Goal: Check status: Check status

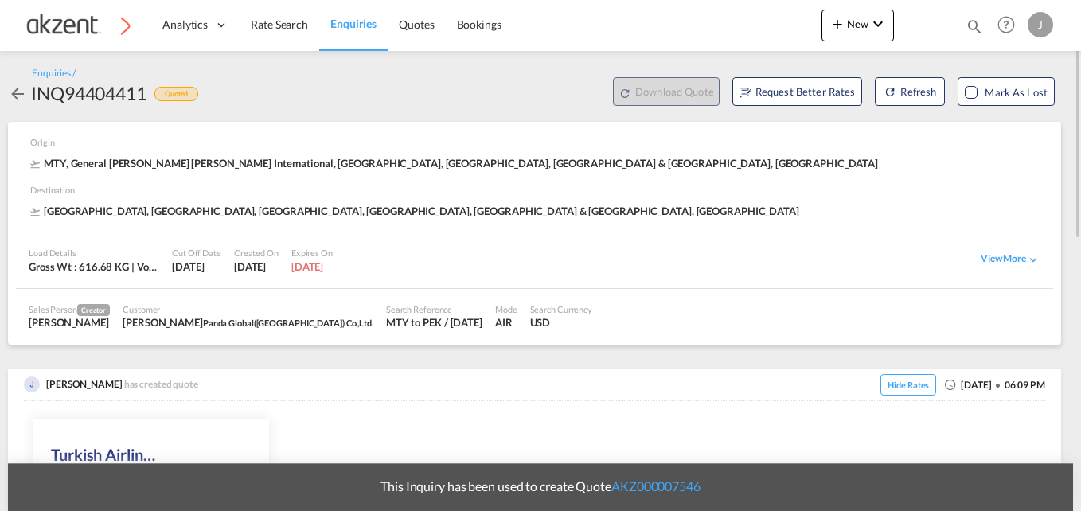
click at [961, 28] on div "Bookings Quotes Enquiries Help Resources Product Release J My Profile Logout" at bounding box center [1006, 24] width 101 height 49
click at [972, 26] on md-icon "icon-magnify" at bounding box center [974, 27] width 18 height 18
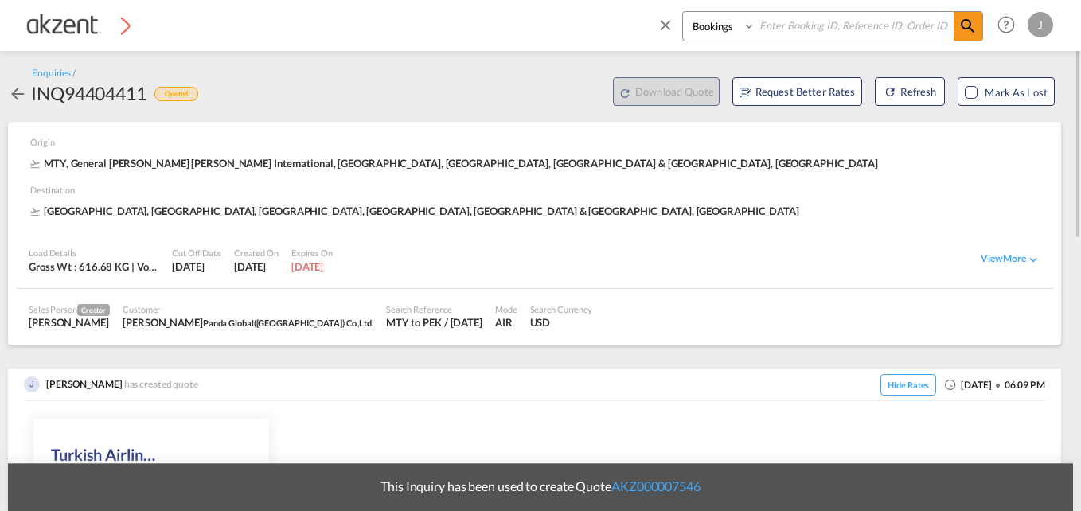
click at [762, 29] on input at bounding box center [854, 26] width 198 height 28
paste input "AKZ000007500"
type input "AKZ000007500"
click at [954, 36] on span at bounding box center [967, 26] width 29 height 29
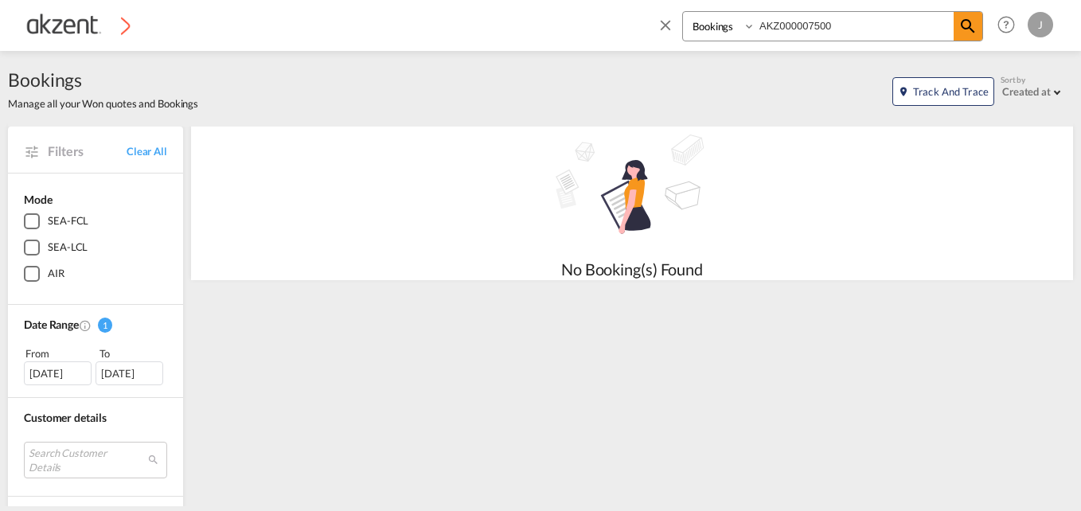
click at [719, 26] on select "Bookings Quotes Enquiries" at bounding box center [721, 26] width 76 height 29
click at [683, 12] on select "Bookings Quotes Enquiries" at bounding box center [721, 26] width 76 height 29
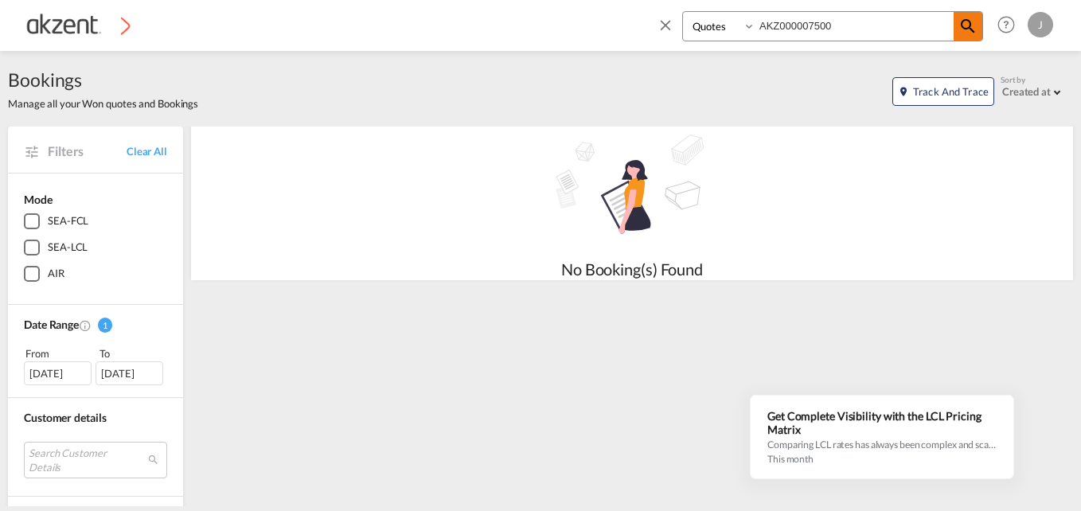
click at [971, 22] on md-icon "icon-magnify" at bounding box center [967, 26] width 19 height 19
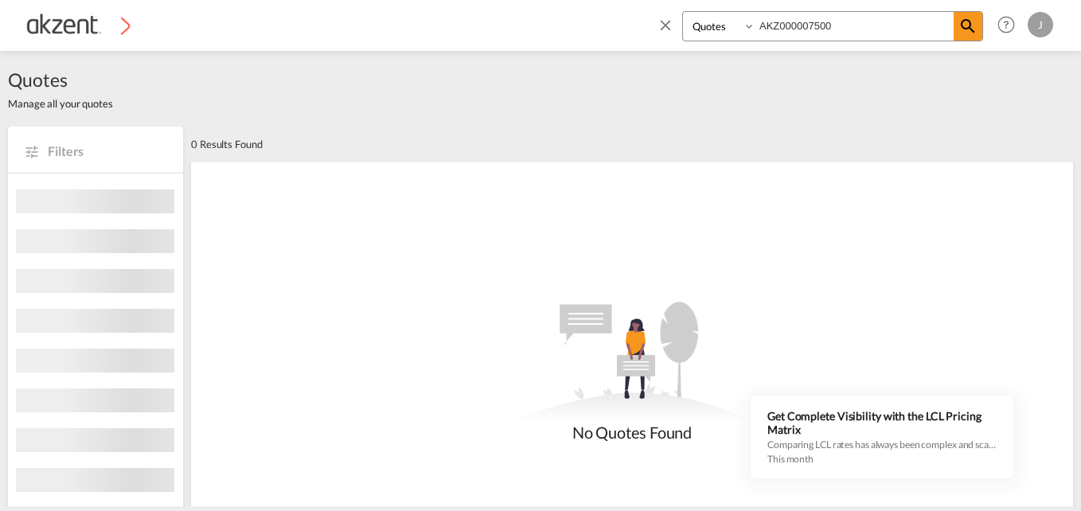
click at [723, 27] on select "Bookings Quotes Enquiries" at bounding box center [721, 26] width 76 height 29
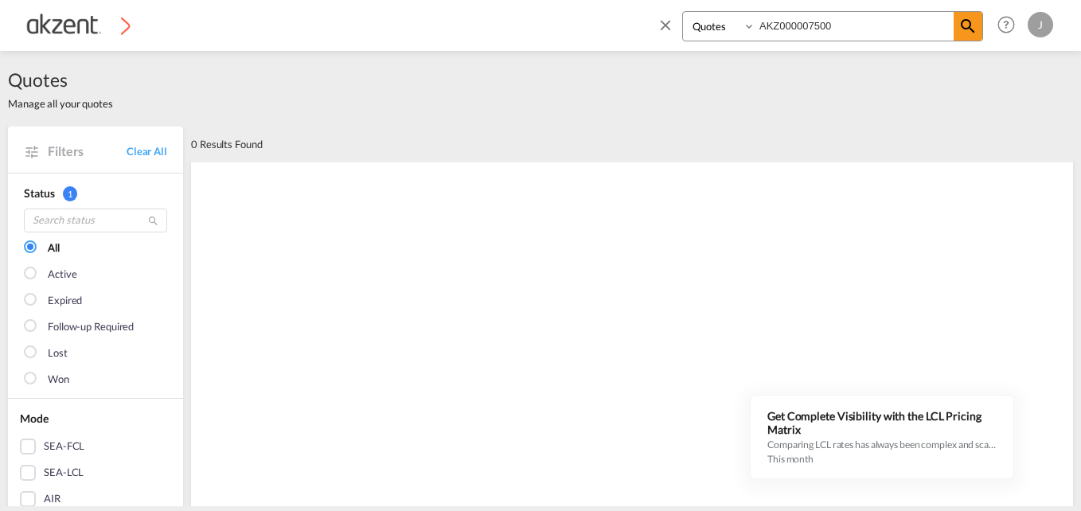
select select "Inquiry"
click at [683, 12] on select "Bookings Quotes Enquiries" at bounding box center [721, 26] width 76 height 29
click at [971, 24] on md-icon "icon-magnify" at bounding box center [967, 26] width 19 height 19
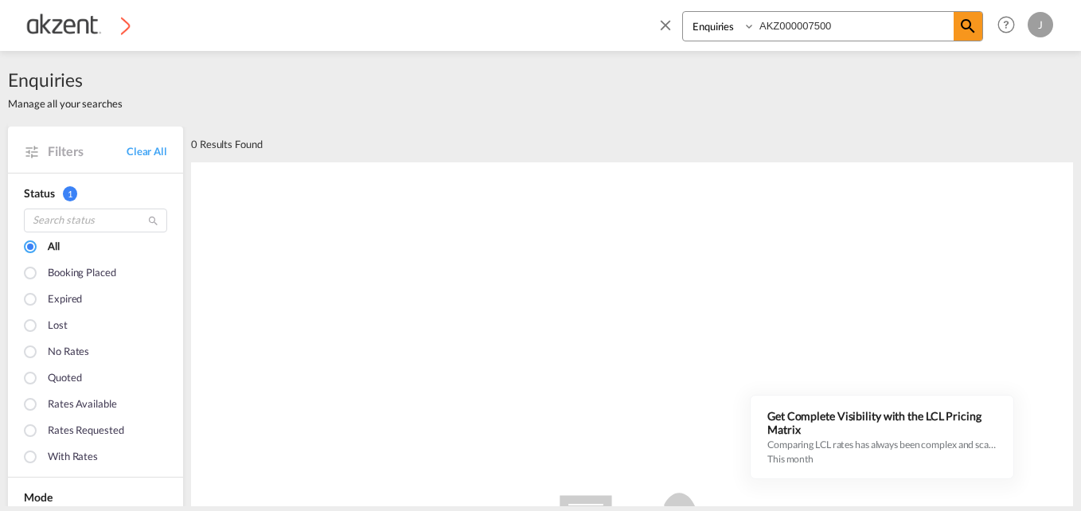
click at [49, 26] on img at bounding box center [77, 25] width 107 height 36
click at [88, 31] on img at bounding box center [77, 25] width 107 height 36
click at [56, 91] on span "Enquiries" at bounding box center [65, 79] width 115 height 25
click at [123, 27] on img at bounding box center [77, 25] width 107 height 36
click at [70, 29] on img at bounding box center [77, 25] width 107 height 36
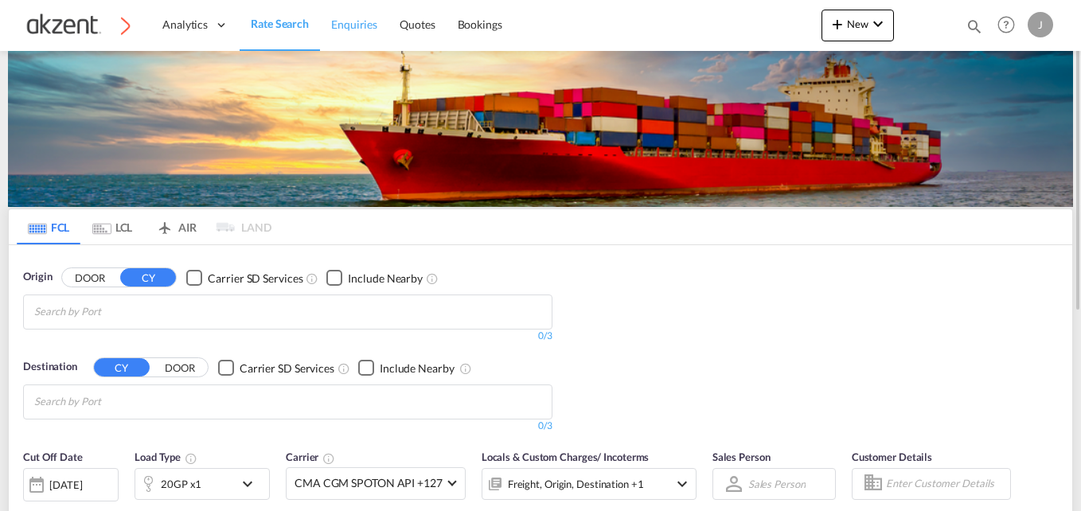
click at [348, 20] on span "Enquiries" at bounding box center [354, 25] width 46 height 14
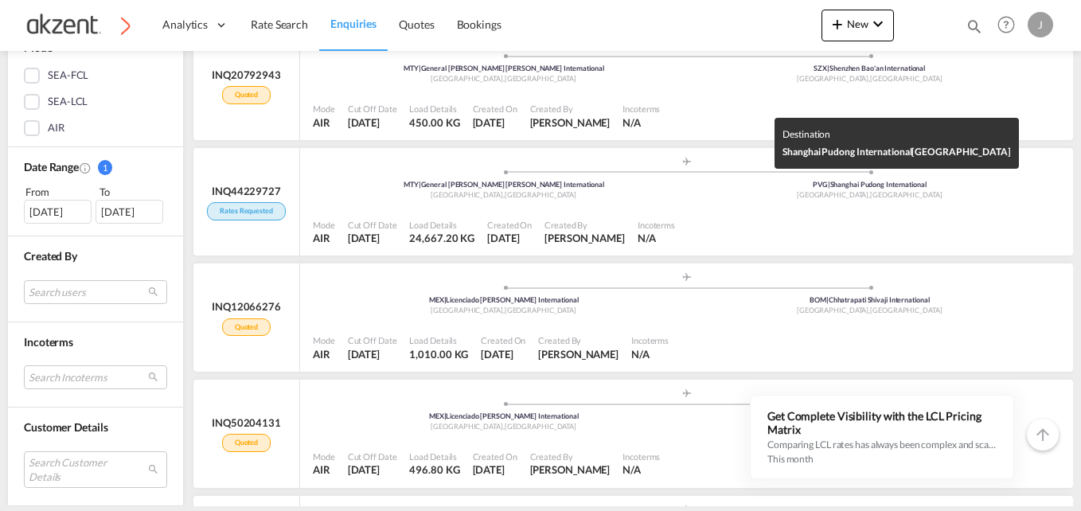
scroll to position [557, 0]
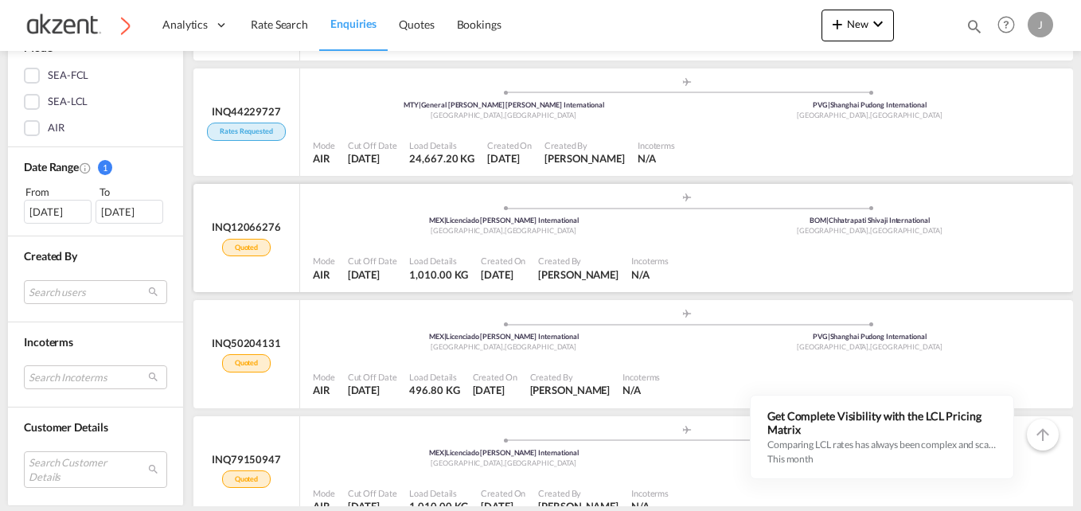
click at [575, 233] on div "[GEOGRAPHIC_DATA] , [GEOGRAPHIC_DATA]" at bounding box center [504, 231] width 366 height 10
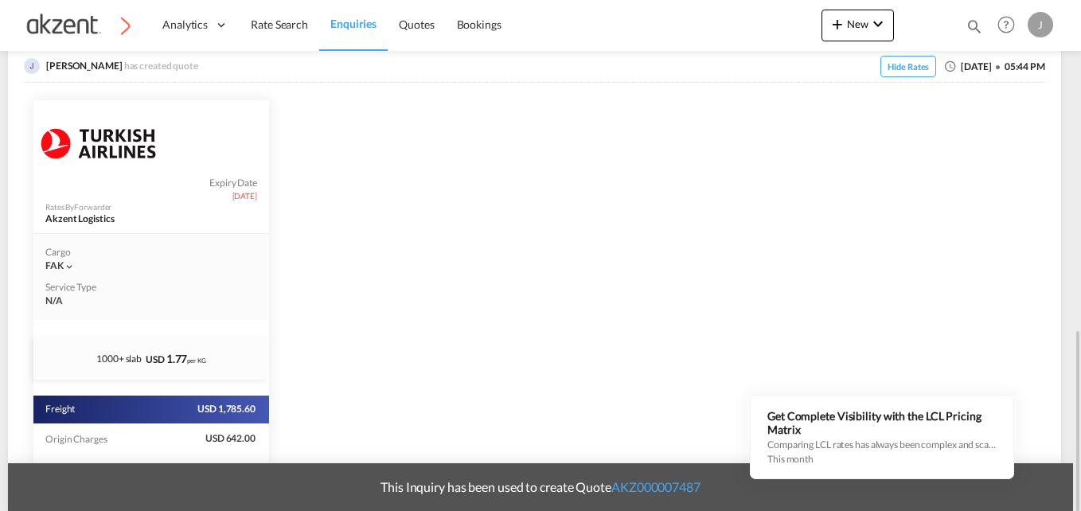
scroll to position [419, 0]
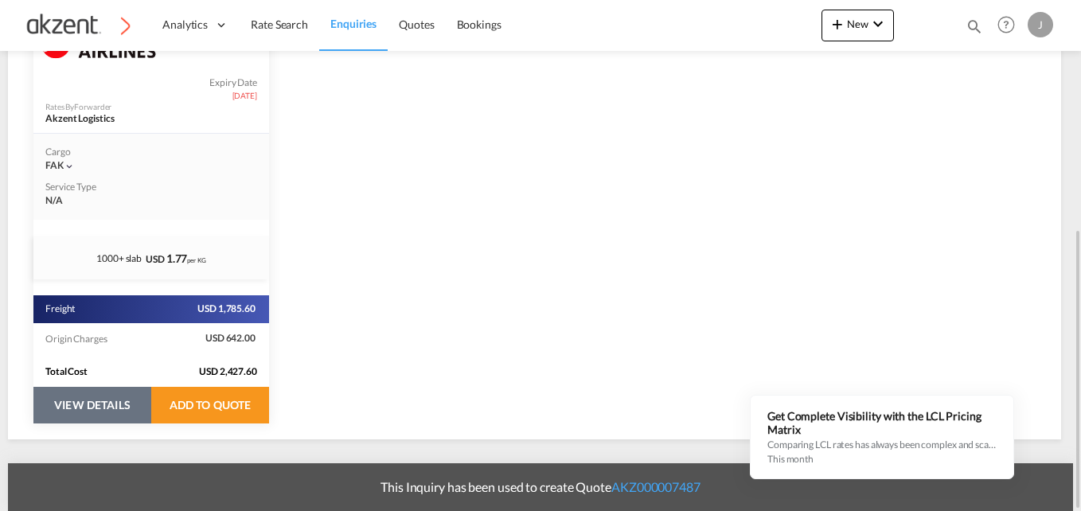
click at [99, 405] on button "VIEW DETAILS" at bounding box center [92, 405] width 118 height 37
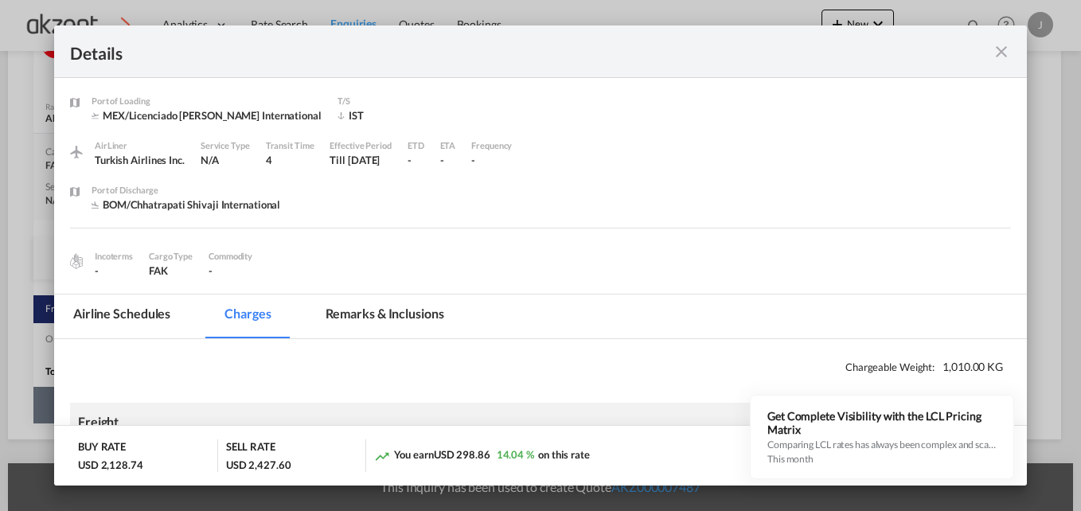
select select "per_hawb"
select select "per_awb"
select select "per_shipment"
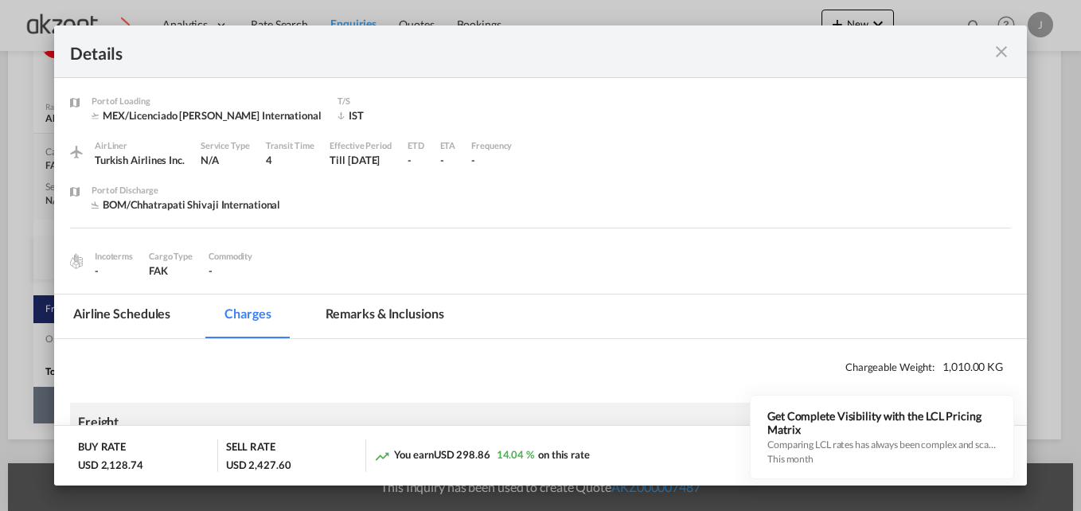
select select "per_shipment"
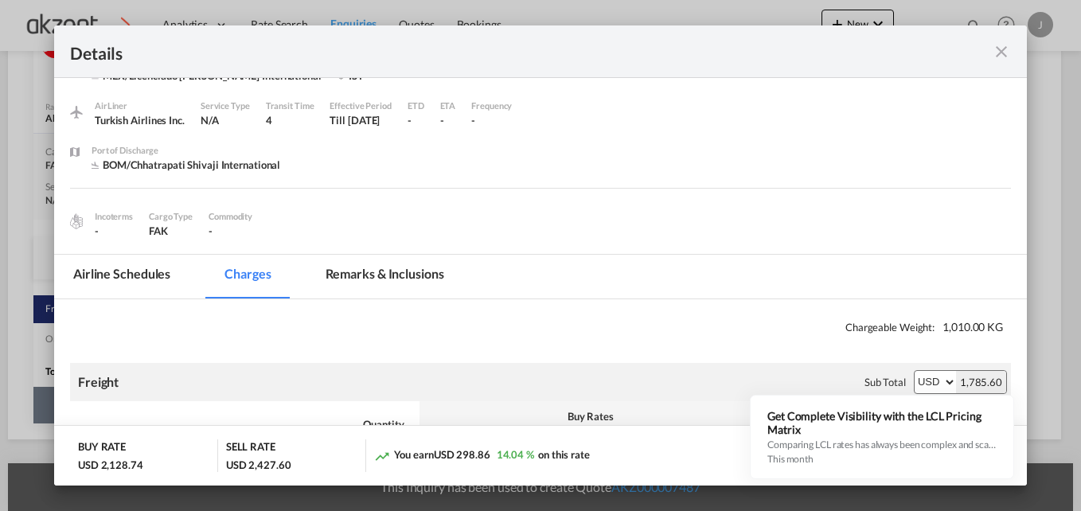
scroll to position [0, 0]
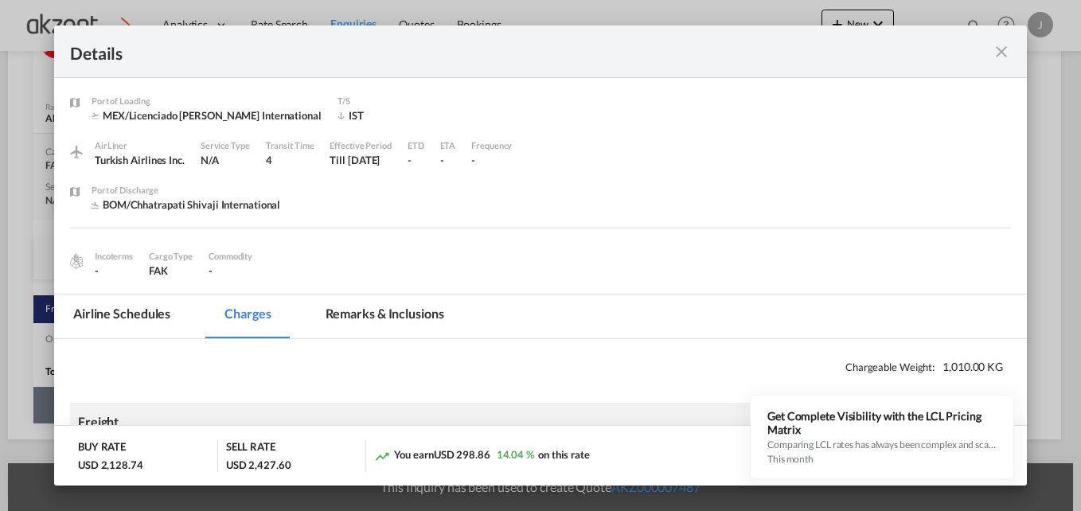
click at [994, 49] on md-icon "icon-close fg-AAA8AD m-0 cursor" at bounding box center [1001, 51] width 19 height 19
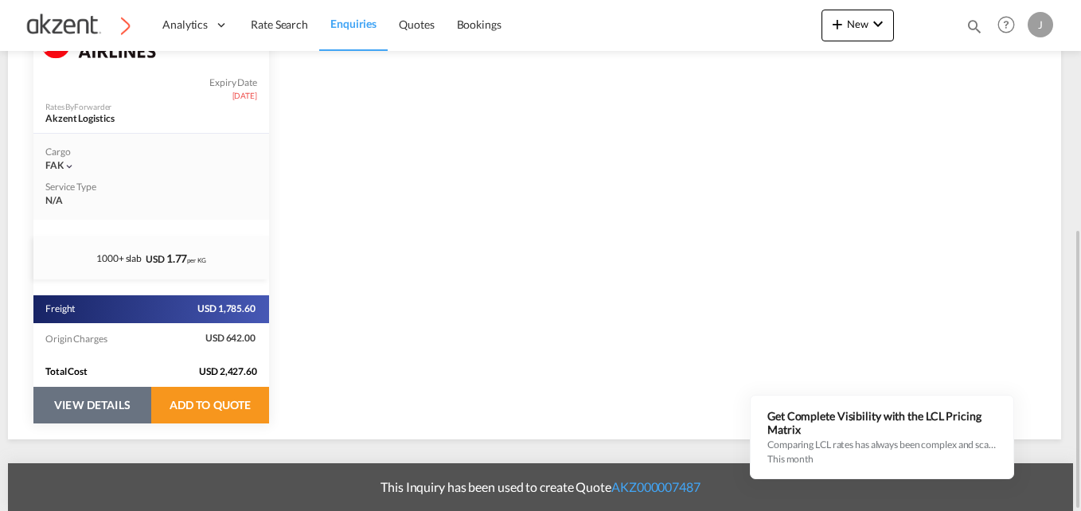
click at [285, 186] on div "Expiry Date [DATE] Rates By Forwarder Akzent Logistics Cargo FAK | Service Type…" at bounding box center [534, 211] width 1021 height 458
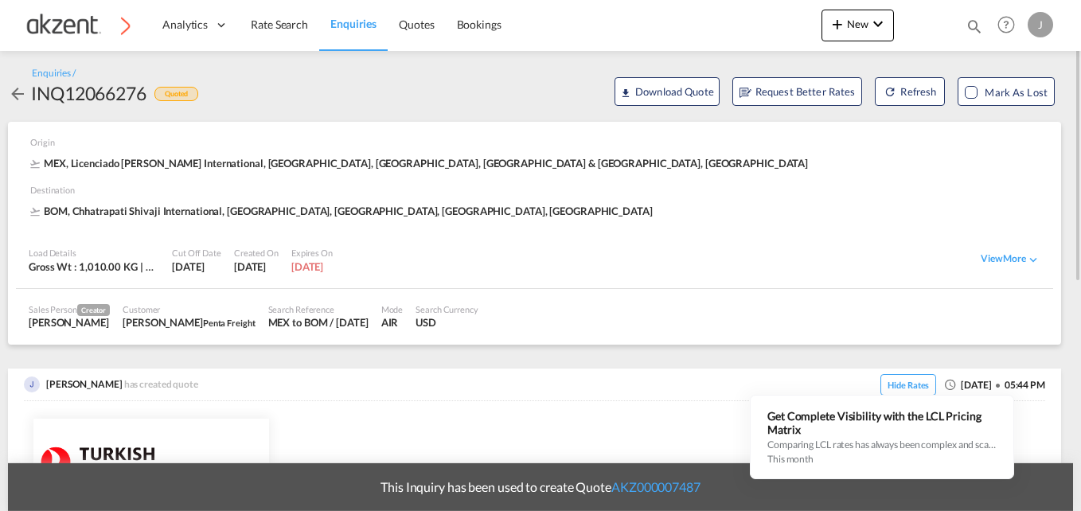
click at [970, 25] on md-icon "icon-magnify" at bounding box center [974, 27] width 18 height 18
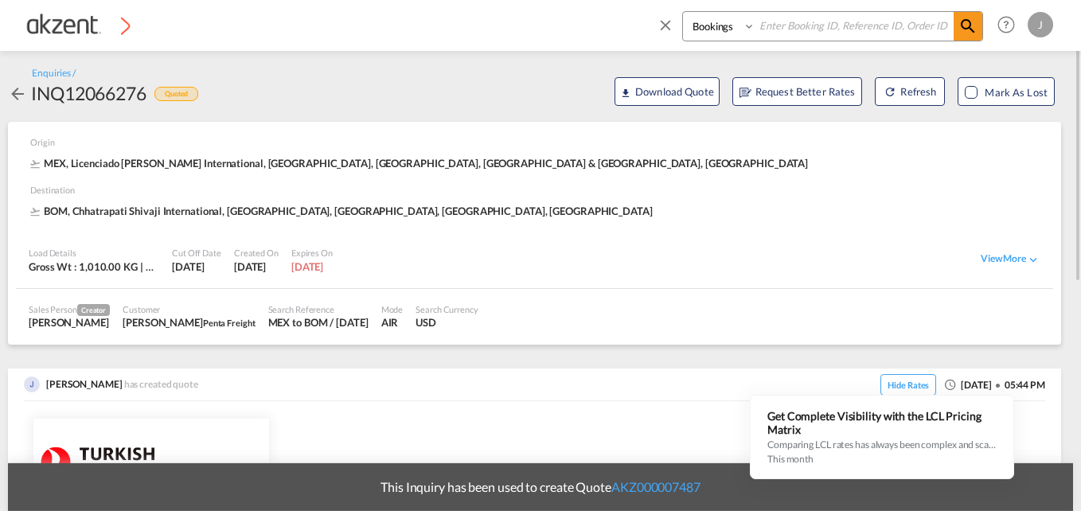
click at [793, 34] on input at bounding box center [854, 26] width 198 height 28
paste input "AKZ000007500"
type input "AKZ000007500"
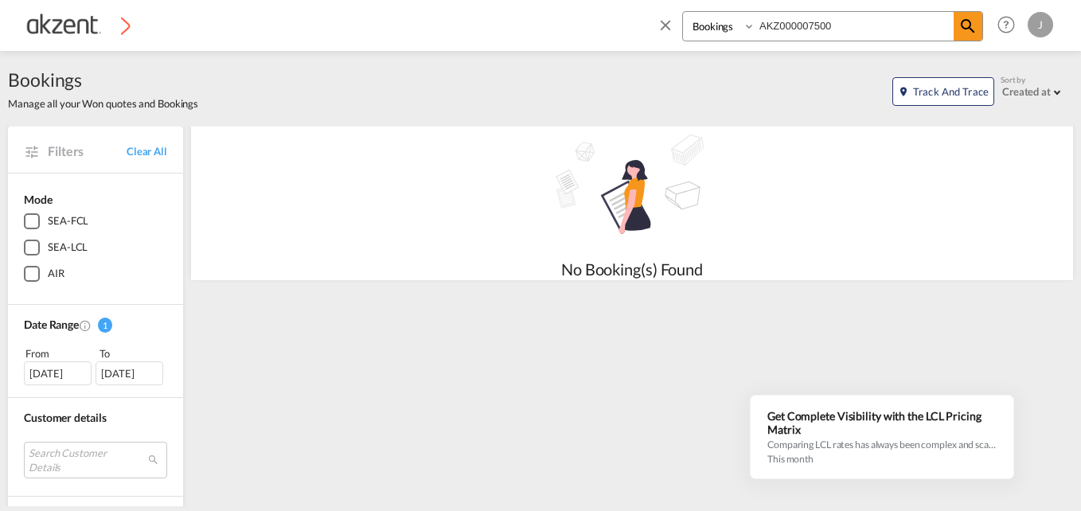
click at [744, 25] on select "Bookings Quotes Enquiries" at bounding box center [721, 26] width 76 height 29
click at [683, 12] on select "Bookings Quotes Enquiries" at bounding box center [721, 26] width 76 height 29
click at [960, 27] on md-icon "icon-magnify" at bounding box center [967, 26] width 19 height 19
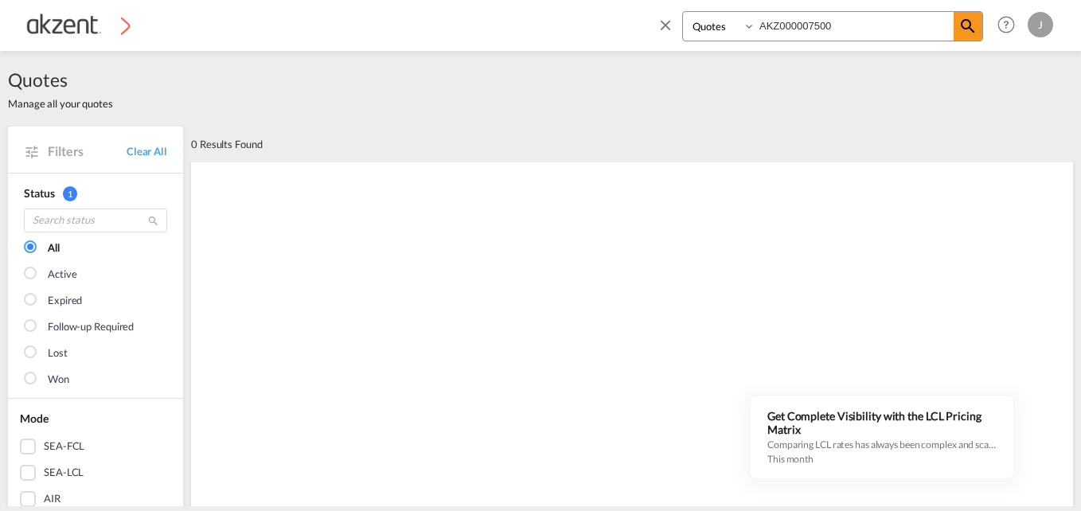
click at [747, 33] on select "Bookings Quotes Enquiries" at bounding box center [721, 26] width 76 height 29
select select "Inquiry"
click at [683, 12] on select "Bookings Quotes Enquiries" at bounding box center [721, 26] width 76 height 29
click at [960, 25] on md-icon "icon-magnify" at bounding box center [967, 26] width 19 height 19
